Goal: Task Accomplishment & Management: Manage account settings

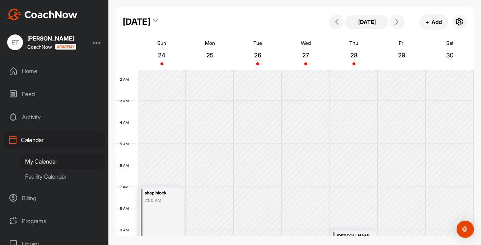
scroll to position [22, 0]
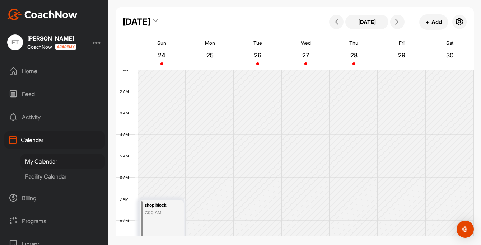
click at [38, 68] on div "Home" at bounding box center [54, 71] width 101 height 18
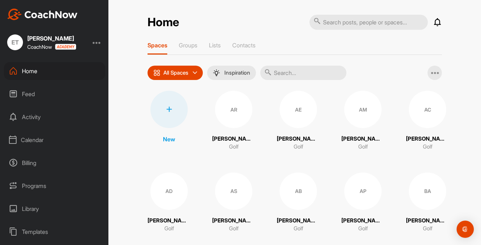
click at [41, 142] on div "Calendar" at bounding box center [54, 140] width 101 height 18
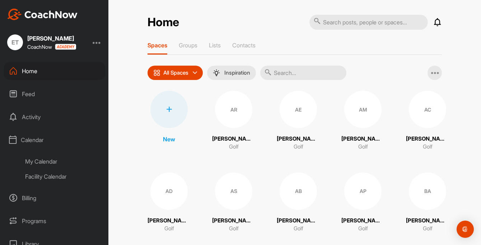
click at [48, 161] on div "My Calendar" at bounding box center [62, 161] width 85 height 15
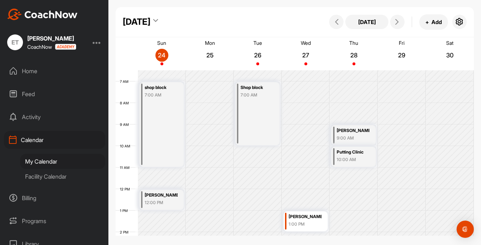
scroll to position [139, 0]
click at [431, 21] on button "+ Add" at bounding box center [433, 21] width 29 height 15
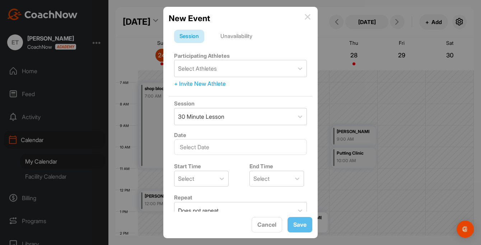
click at [234, 34] on div "Unavailability" at bounding box center [236, 37] width 43 height 14
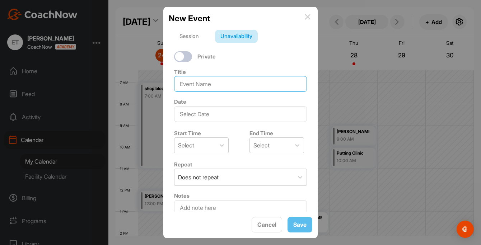
click at [201, 88] on input at bounding box center [240, 84] width 133 height 16
type input "shop block"
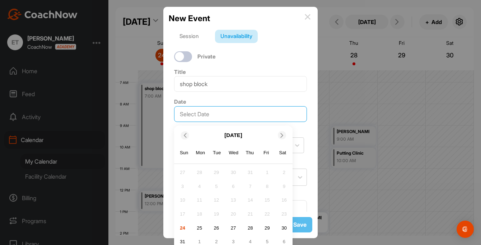
click at [216, 114] on input "text" at bounding box center [240, 114] width 133 height 16
click at [232, 224] on div "27" at bounding box center [233, 228] width 11 height 11
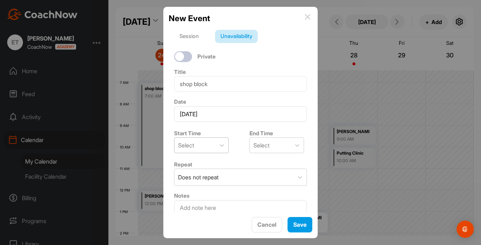
click at [192, 153] on div "Select" at bounding box center [194, 145] width 41 height 15
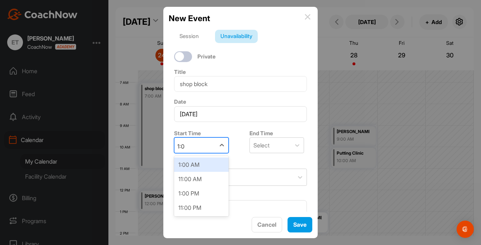
type input "1:00"
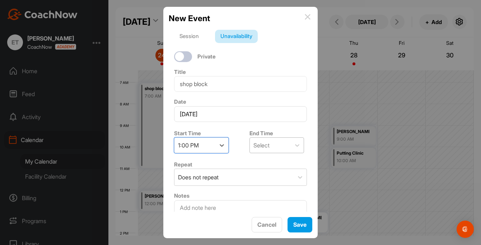
click at [254, 146] on div "Select" at bounding box center [261, 145] width 16 height 9
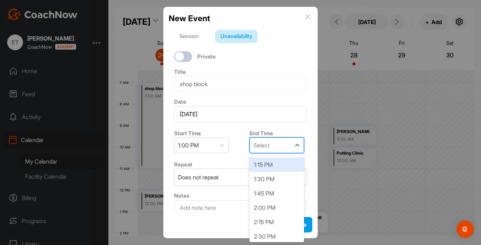
type input "5"
type input "4:00"
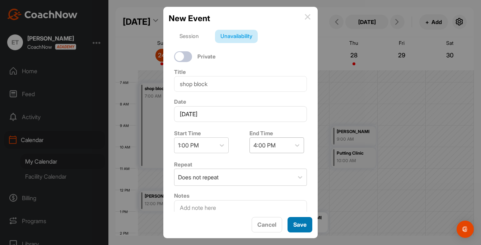
click at [297, 225] on button "Save" at bounding box center [299, 224] width 25 height 15
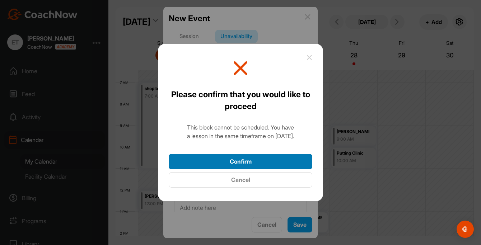
click at [255, 160] on button "Confirm" at bounding box center [241, 161] width 144 height 15
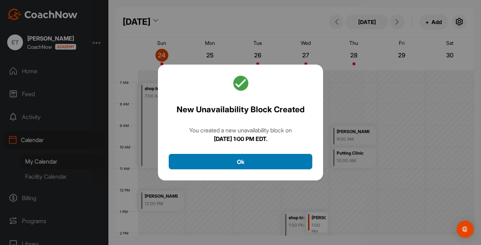
click at [252, 160] on button "Ok" at bounding box center [241, 161] width 144 height 15
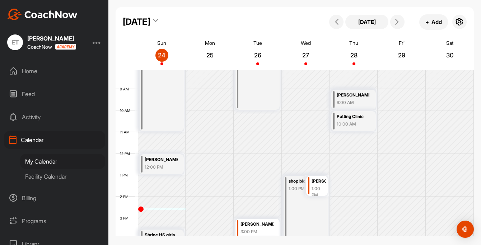
scroll to position [176, 0]
click at [430, 28] on button "+ Add" at bounding box center [433, 21] width 29 height 15
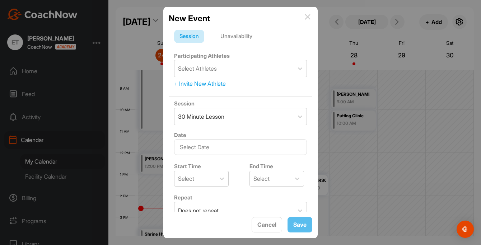
click at [237, 34] on div "Unavailability" at bounding box center [236, 37] width 43 height 14
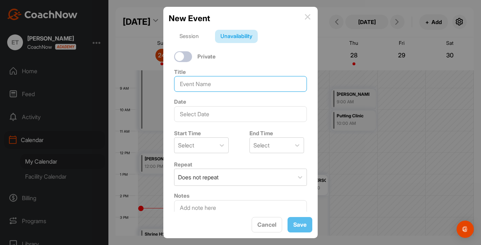
click at [212, 85] on input at bounding box center [240, 84] width 133 height 16
type input "shop block"
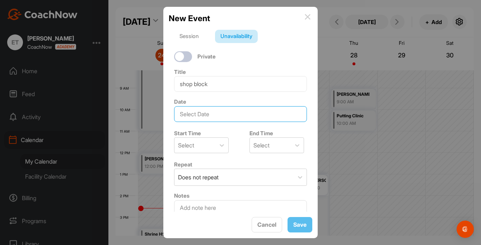
click at [216, 115] on input "text" at bounding box center [240, 114] width 133 height 16
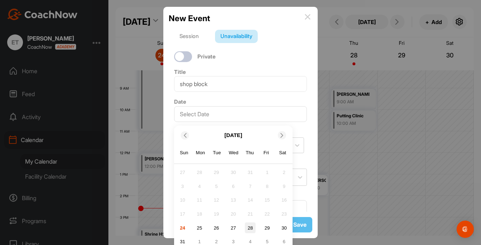
click at [252, 230] on div "28" at bounding box center [250, 228] width 11 height 11
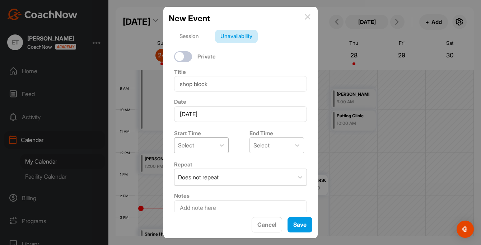
click at [196, 149] on div "Select" at bounding box center [194, 145] width 41 height 15
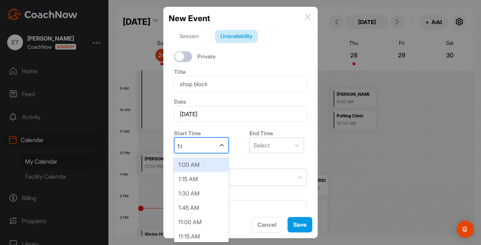
type input "1:00"
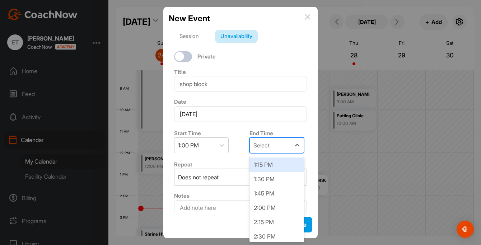
click at [262, 147] on div "Select" at bounding box center [261, 145] width 16 height 9
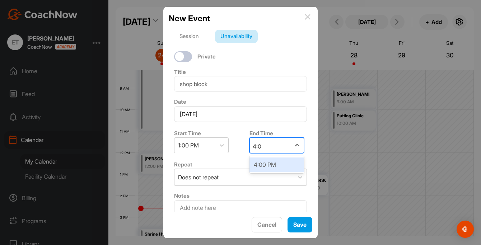
type input "4:00"
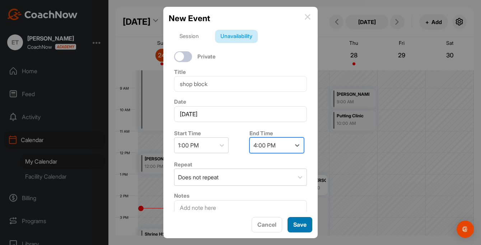
click at [300, 227] on button "Save" at bounding box center [299, 224] width 25 height 15
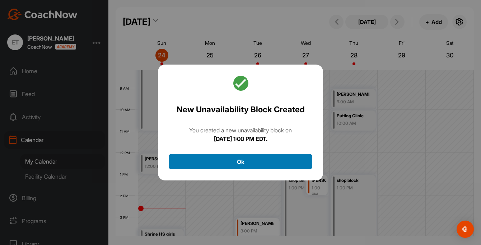
click at [240, 157] on button "Ok" at bounding box center [241, 161] width 144 height 15
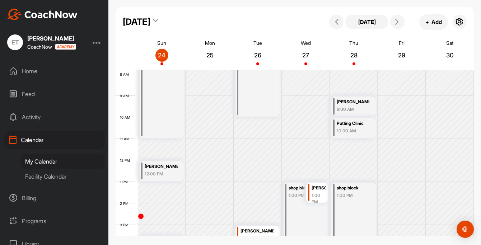
scroll to position [173, 0]
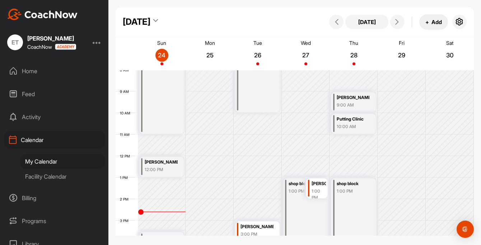
click at [431, 20] on button "+ Add" at bounding box center [433, 21] width 29 height 15
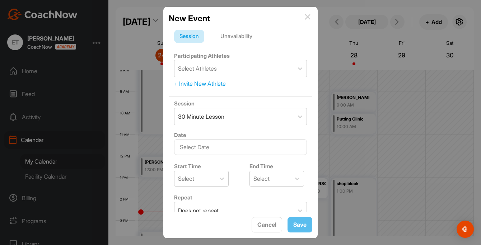
click at [243, 38] on div "Unavailability" at bounding box center [236, 37] width 43 height 14
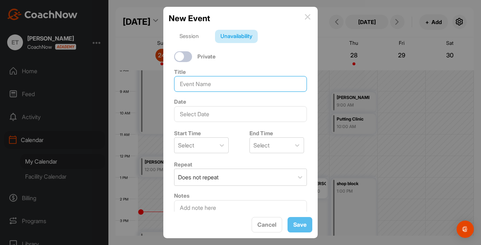
click at [210, 80] on input at bounding box center [240, 84] width 133 height 16
type input "shop block"
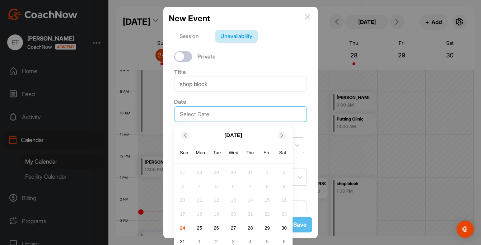
click at [201, 115] on input "text" at bounding box center [240, 114] width 133 height 16
click at [269, 229] on div "29" at bounding box center [267, 228] width 11 height 11
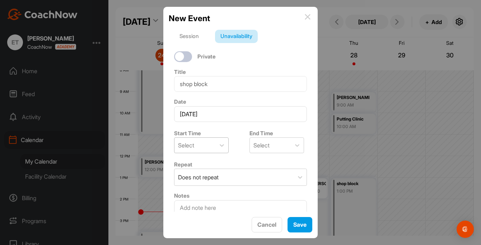
click at [199, 146] on div "Select" at bounding box center [194, 145] width 41 height 15
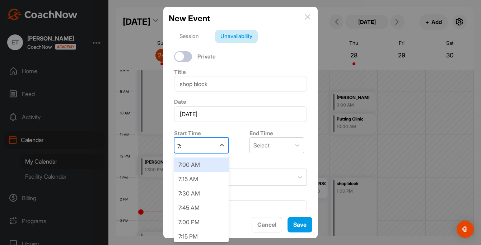
type input "7:0"
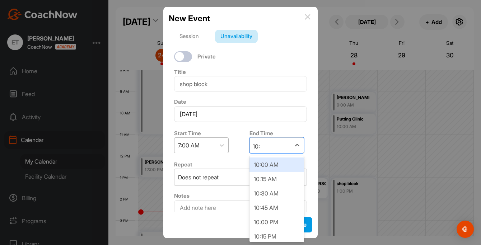
type input "10:0"
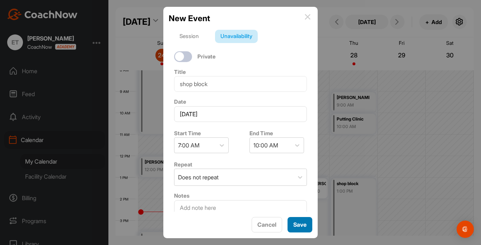
click at [299, 223] on button "Save" at bounding box center [299, 224] width 25 height 15
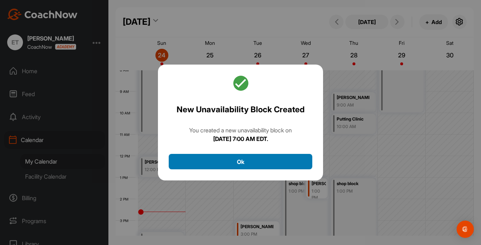
click at [215, 161] on button "Ok" at bounding box center [241, 161] width 144 height 15
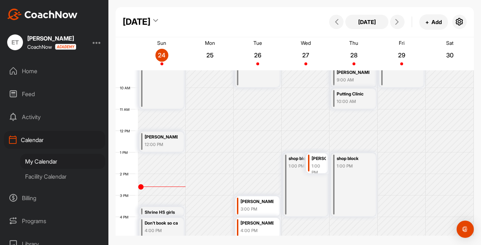
scroll to position [198, 0]
click at [427, 23] on span "+" at bounding box center [427, 22] width 4 height 8
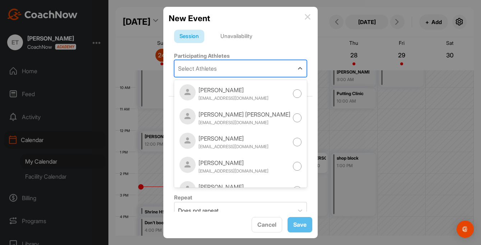
click at [230, 72] on div "Select Athletes" at bounding box center [233, 68] width 119 height 17
click at [237, 37] on div "Unavailability" at bounding box center [236, 37] width 43 height 14
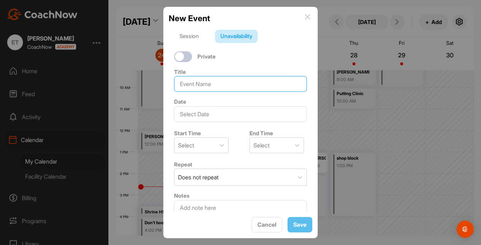
click at [197, 86] on input at bounding box center [240, 84] width 133 height 16
type input "shop block"
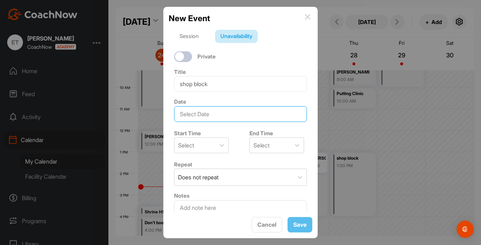
click at [202, 114] on input "text" at bounding box center [240, 114] width 133 height 16
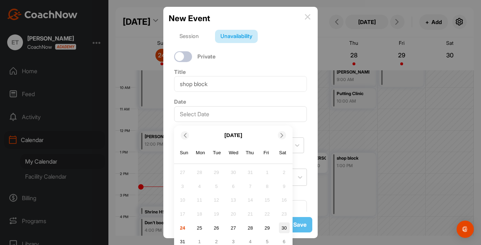
click at [289, 229] on div "30" at bounding box center [284, 228] width 11 height 11
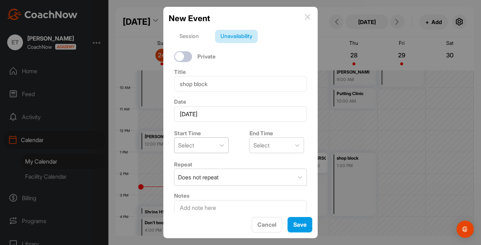
click at [201, 146] on div "Select" at bounding box center [194, 145] width 41 height 15
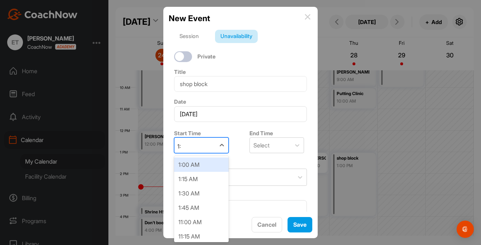
type input "1:0"
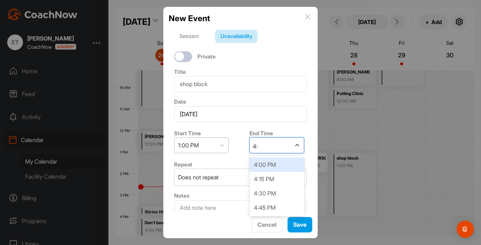
type input "4:0"
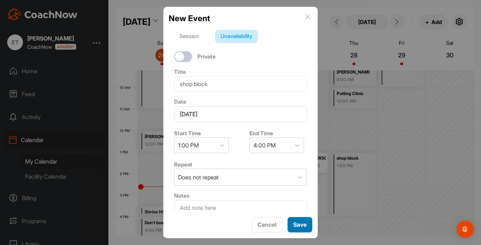
click at [301, 227] on button "Save" at bounding box center [299, 224] width 25 height 15
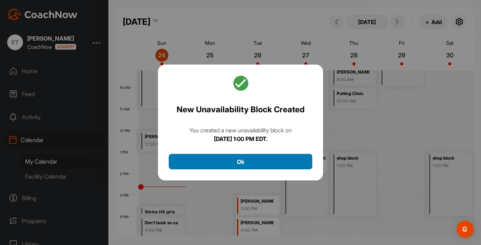
click at [257, 162] on button "Ok" at bounding box center [241, 161] width 144 height 15
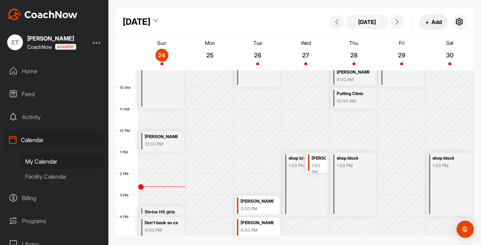
click at [432, 25] on button "+ Add" at bounding box center [433, 21] width 29 height 15
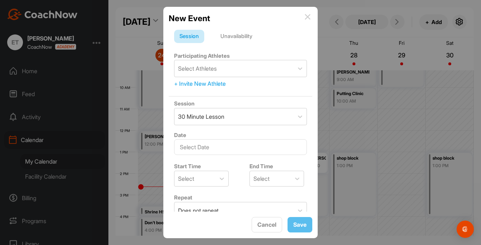
click at [236, 39] on div "Unavailability" at bounding box center [236, 37] width 43 height 14
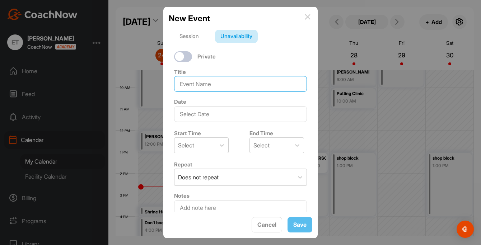
click at [206, 87] on input at bounding box center [240, 84] width 133 height 16
type input "shop block"
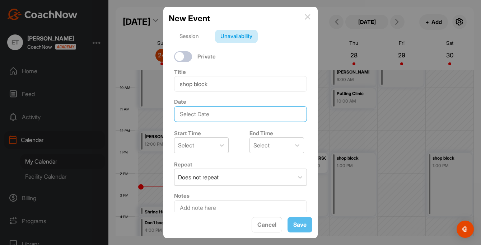
click at [214, 115] on input "text" at bounding box center [240, 114] width 133 height 16
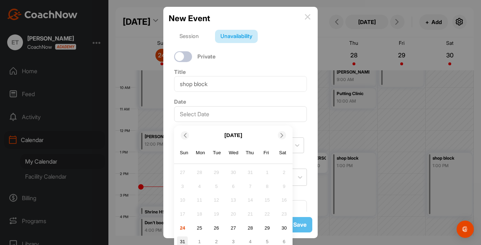
click at [182, 241] on div "31" at bounding box center [182, 242] width 11 height 11
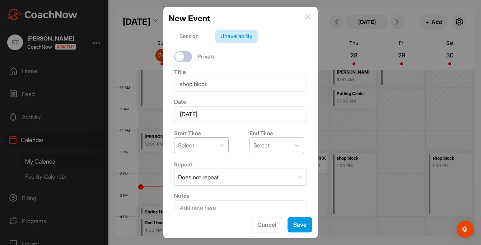
click at [186, 142] on div "Select" at bounding box center [186, 145] width 16 height 9
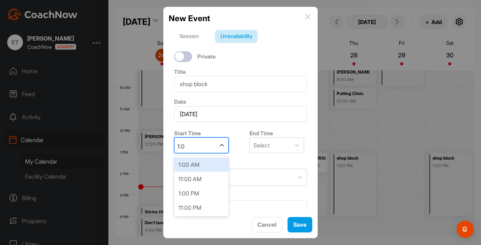
type input "1:00"
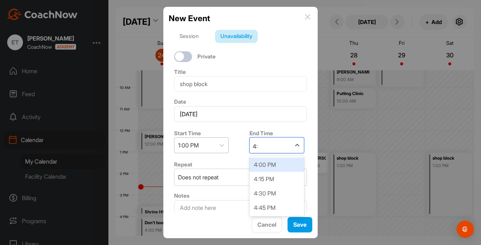
type input "4:0"
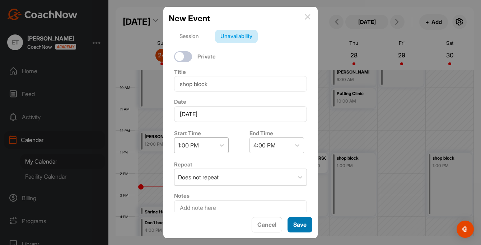
click at [299, 219] on button "Save" at bounding box center [299, 224] width 25 height 15
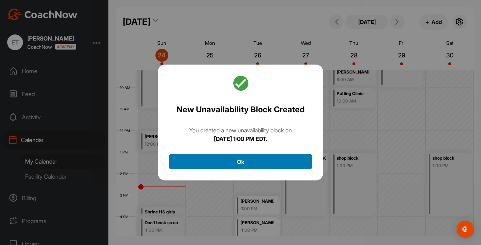
click at [183, 168] on button "Ok" at bounding box center [241, 161] width 144 height 15
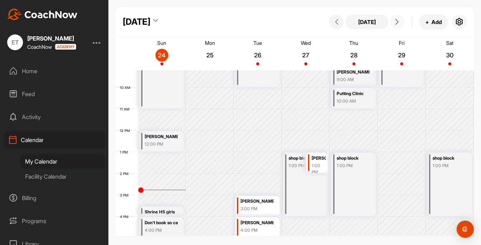
click at [397, 22] on icon at bounding box center [397, 22] width 6 height 6
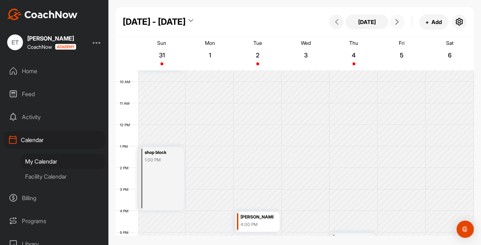
scroll to position [127, 0]
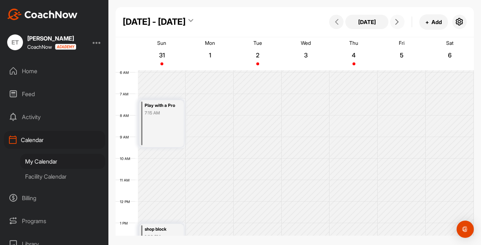
click at [165, 122] on div "Play with a Pro 7:15 AM" at bounding box center [162, 123] width 44 height 47
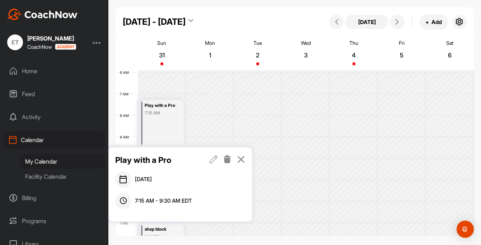
click at [229, 159] on icon at bounding box center [227, 159] width 8 height 8
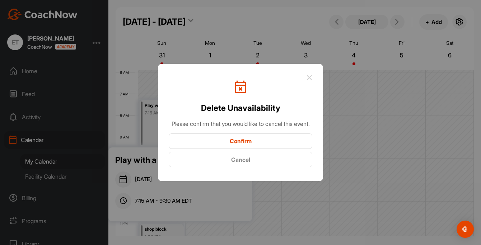
click at [238, 147] on button "Confirm" at bounding box center [241, 141] width 144 height 15
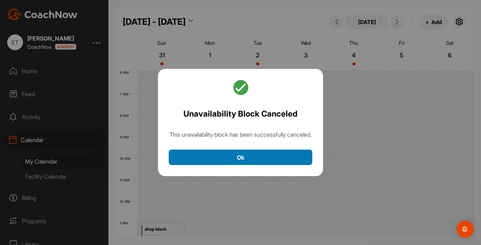
click at [230, 159] on button "Ok" at bounding box center [241, 157] width 144 height 15
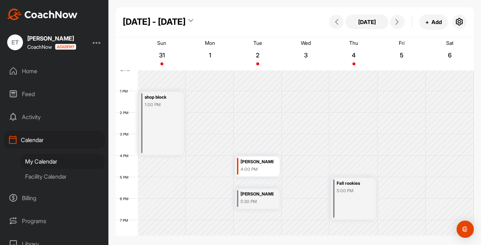
scroll to position [259, 0]
click at [398, 23] on icon at bounding box center [397, 22] width 6 height 6
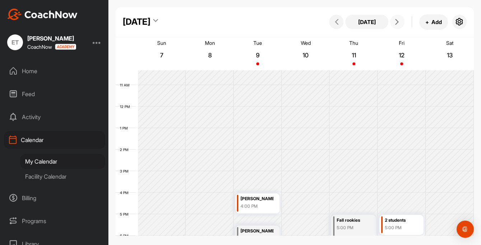
scroll to position [241, 0]
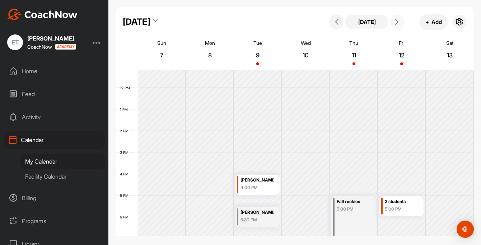
click at [399, 21] on icon at bounding box center [397, 22] width 6 height 6
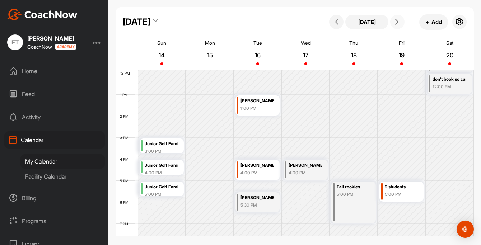
scroll to position [256, 0]
